Goal: Task Accomplishment & Management: Manage account settings

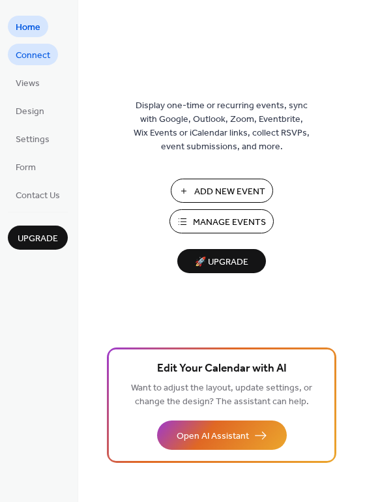
click at [18, 55] on span "Connect" at bounding box center [33, 56] width 35 height 14
click at [31, 52] on span "Connect" at bounding box center [33, 56] width 35 height 14
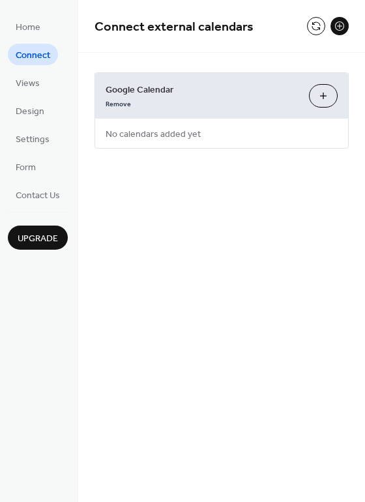
click at [321, 93] on button "Choose Calendars" at bounding box center [323, 95] width 29 height 23
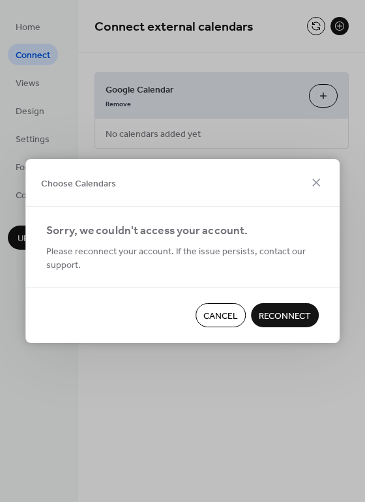
click at [290, 310] on span "Reconnect" at bounding box center [285, 317] width 52 height 14
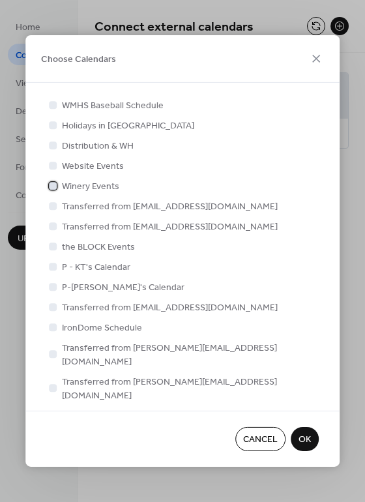
click at [50, 185] on div at bounding box center [53, 186] width 8 height 8
click at [318, 61] on icon at bounding box center [317, 59] width 16 height 16
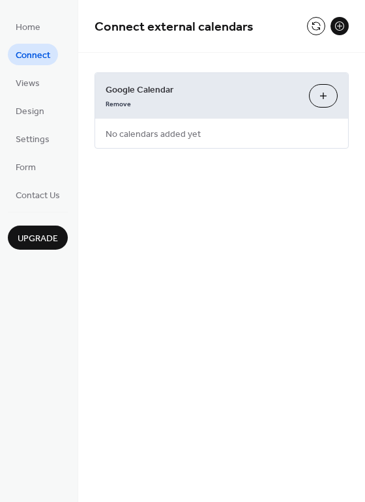
click at [336, 26] on button at bounding box center [340, 26] width 18 height 18
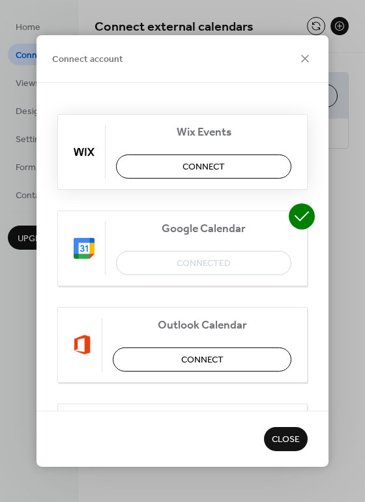
click at [153, 164] on button "Connect" at bounding box center [204, 167] width 176 height 24
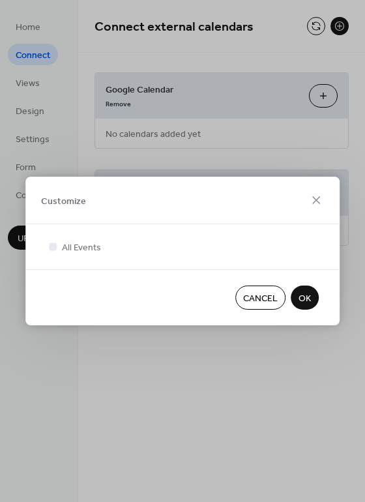
click at [309, 295] on span "OK" at bounding box center [305, 299] width 12 height 14
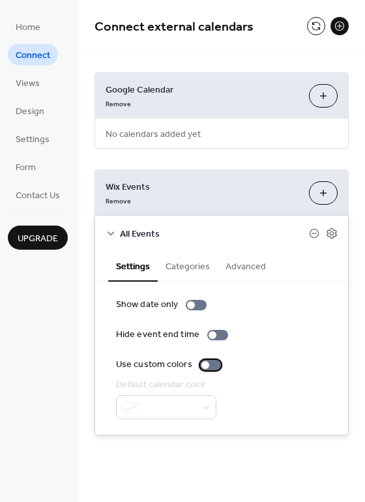
click at [206, 365] on div at bounding box center [206, 365] width 8 height 8
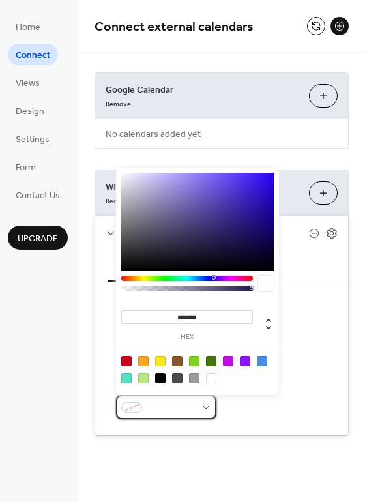
click at [204, 404] on div at bounding box center [166, 407] width 100 height 24
click at [141, 356] on div at bounding box center [143, 361] width 10 height 10
type input "*******"
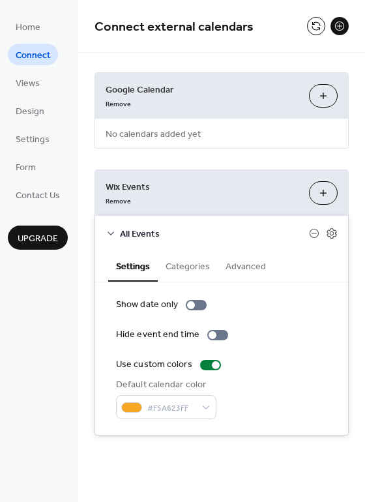
click at [318, 157] on div "**********" at bounding box center [221, 254] width 287 height 403
click at [192, 304] on div at bounding box center [191, 305] width 8 height 8
click at [194, 304] on div at bounding box center [196, 305] width 21 height 10
